Goal: Find specific page/section: Find specific page/section

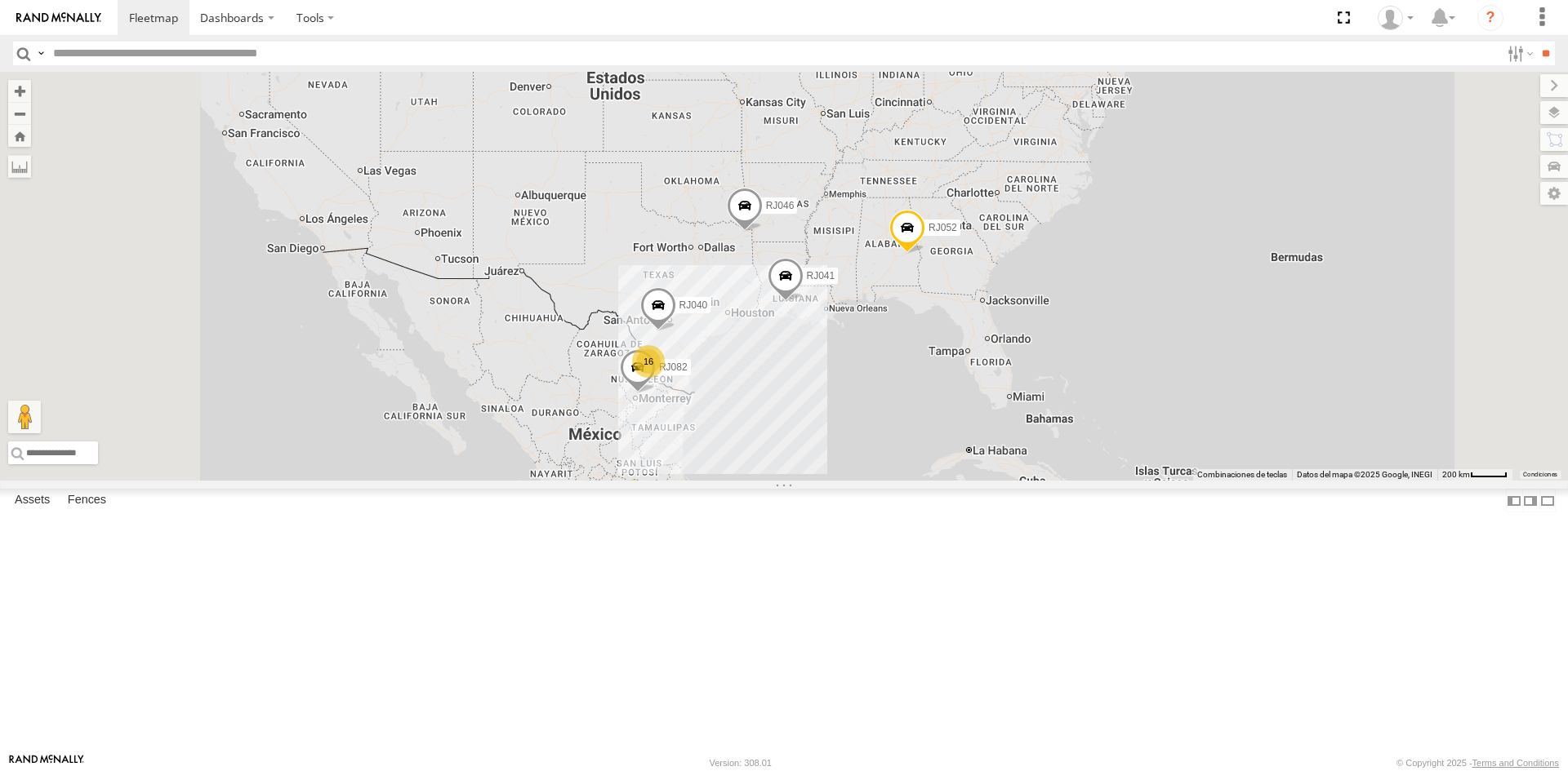
click at [0, 0] on div "XPD GLOBAL" at bounding box center [0, 0] width 0 height 0
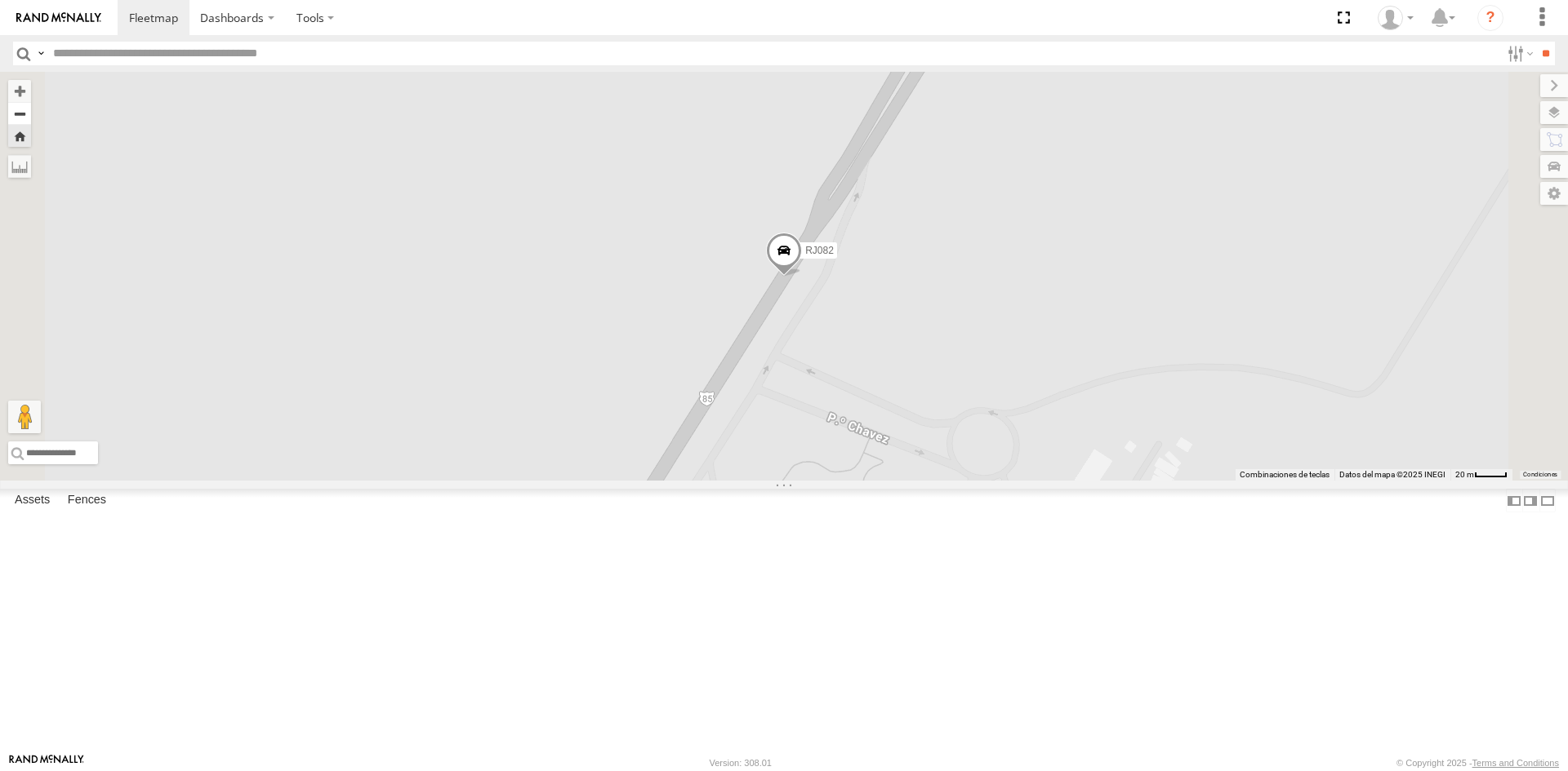
click at [31, 112] on button "Zoom out" at bounding box center [19, 113] width 23 height 23
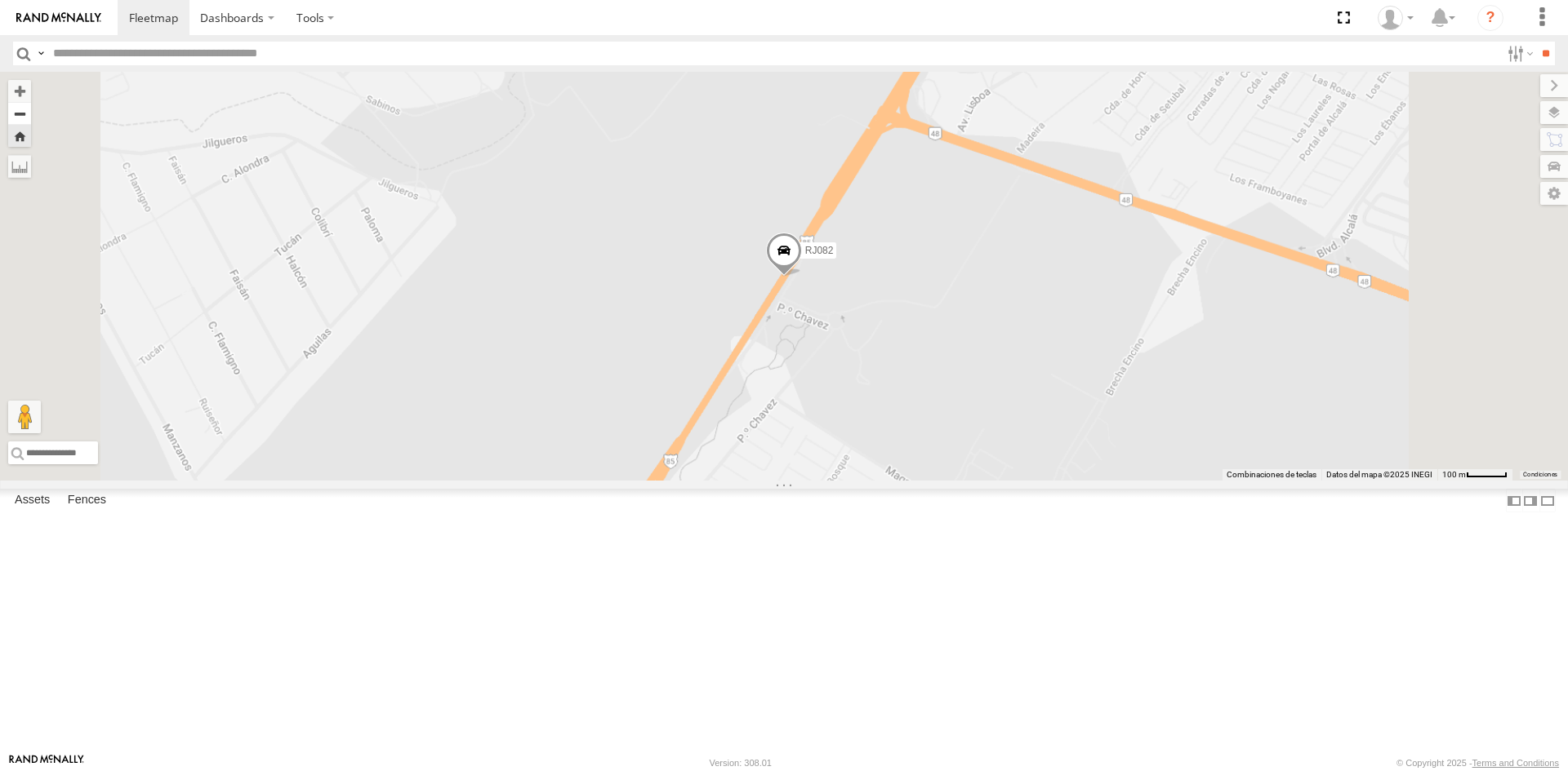
click at [31, 112] on button "Zoom out" at bounding box center [19, 113] width 23 height 23
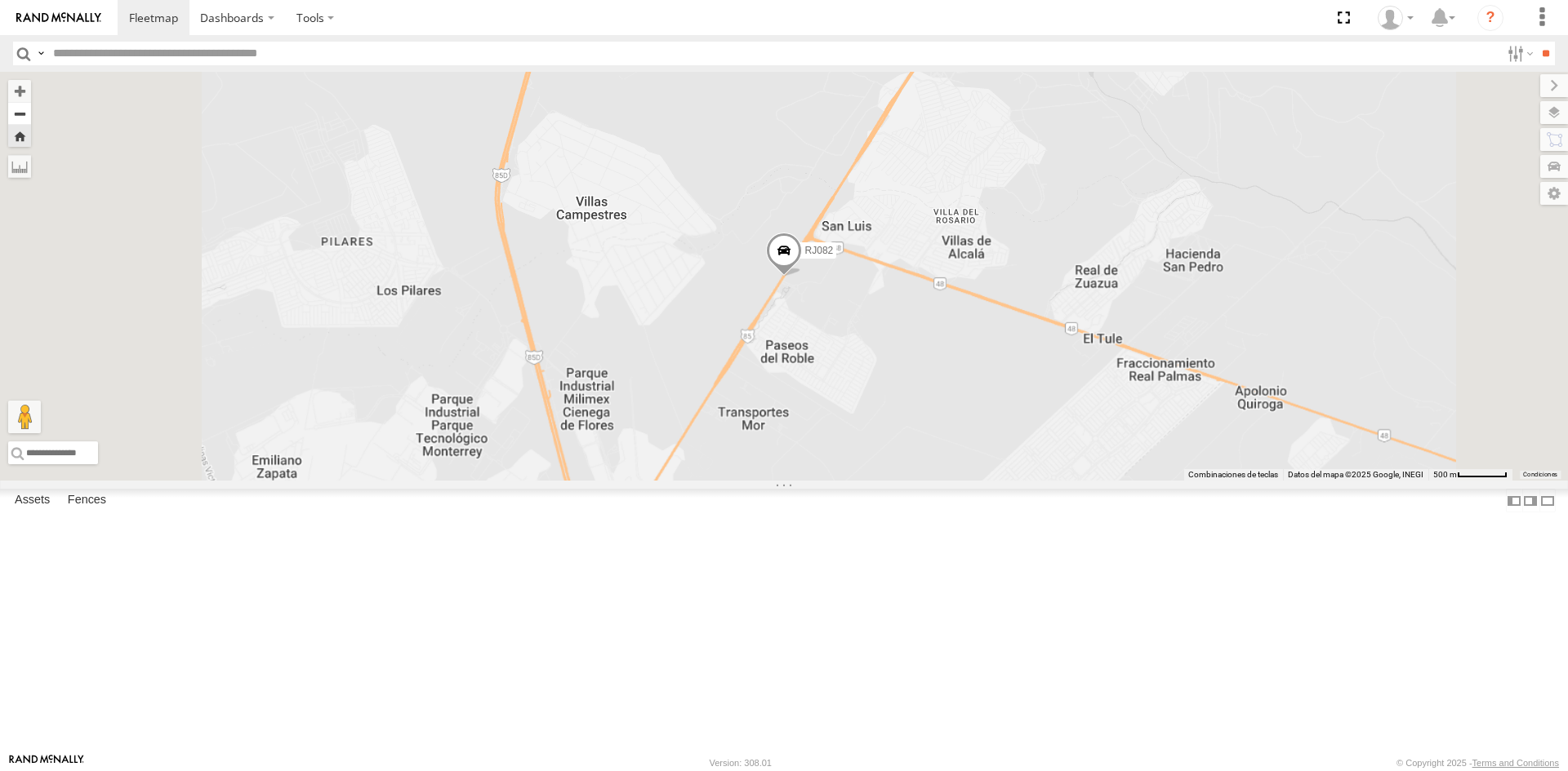
click at [31, 112] on button "Zoom out" at bounding box center [19, 113] width 23 height 23
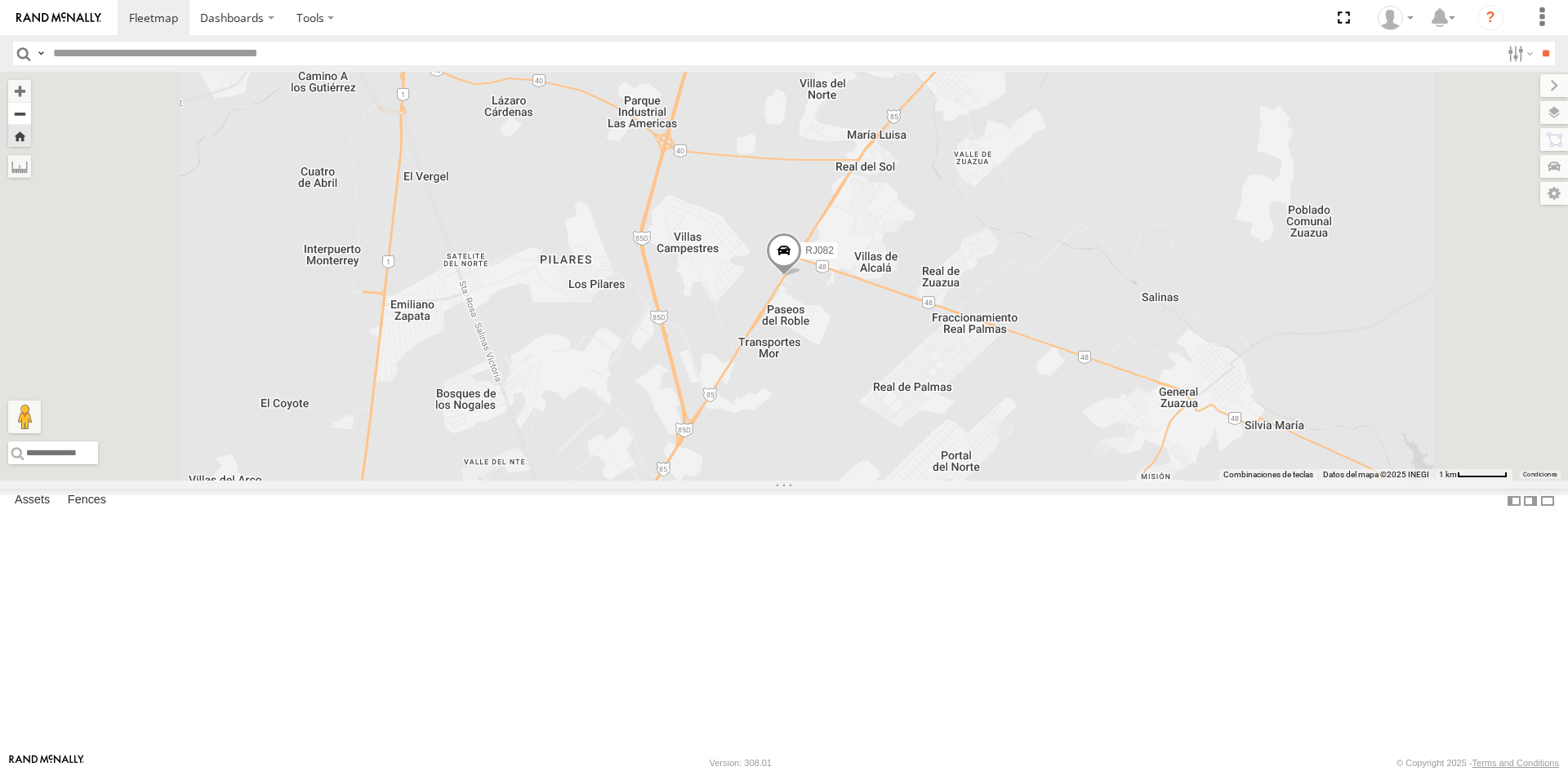
click at [31, 112] on button "Zoom out" at bounding box center [19, 113] width 23 height 23
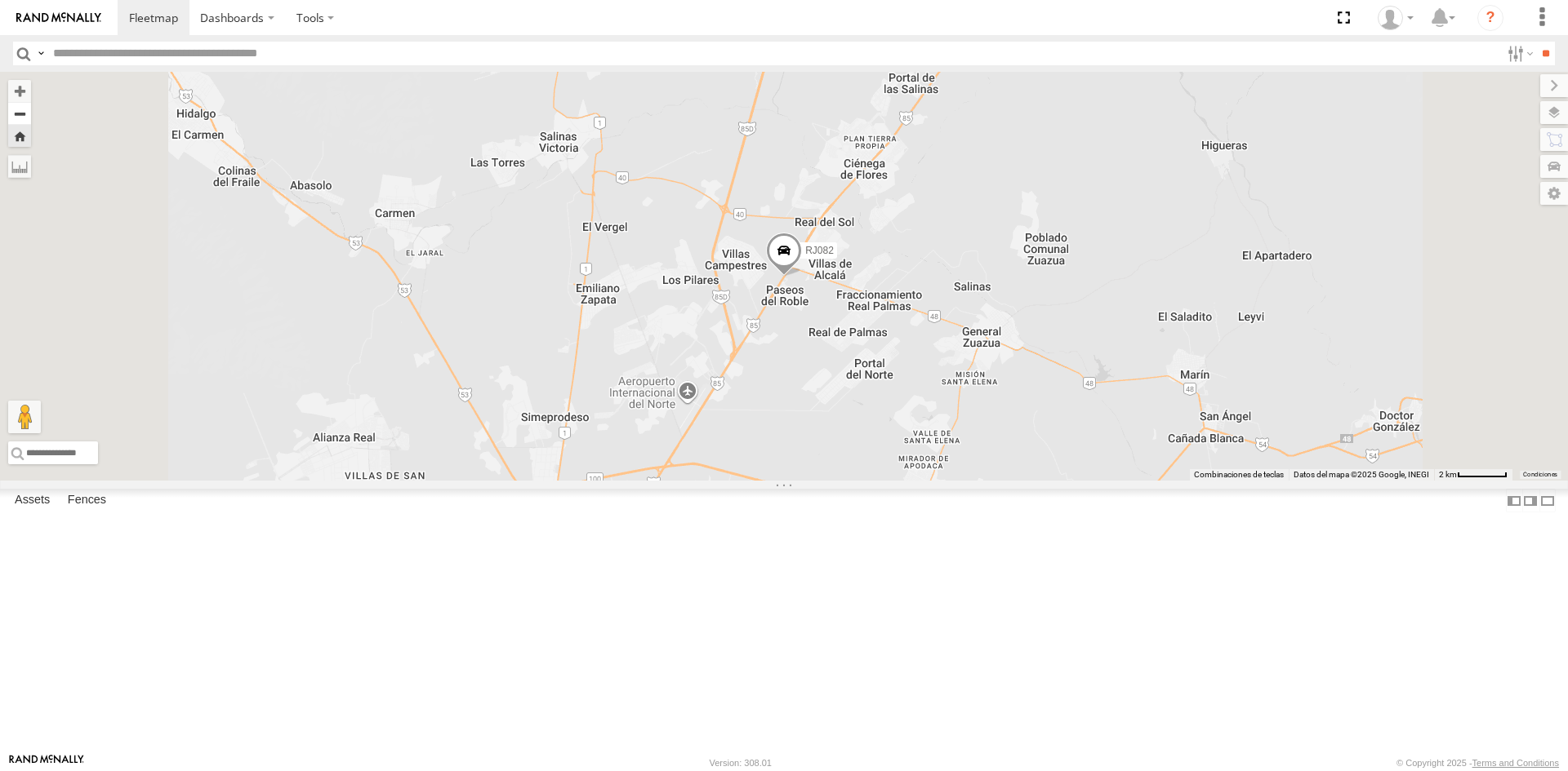
click at [31, 112] on button "Zoom out" at bounding box center [19, 113] width 23 height 23
